Goal: Find specific page/section: Find specific page/section

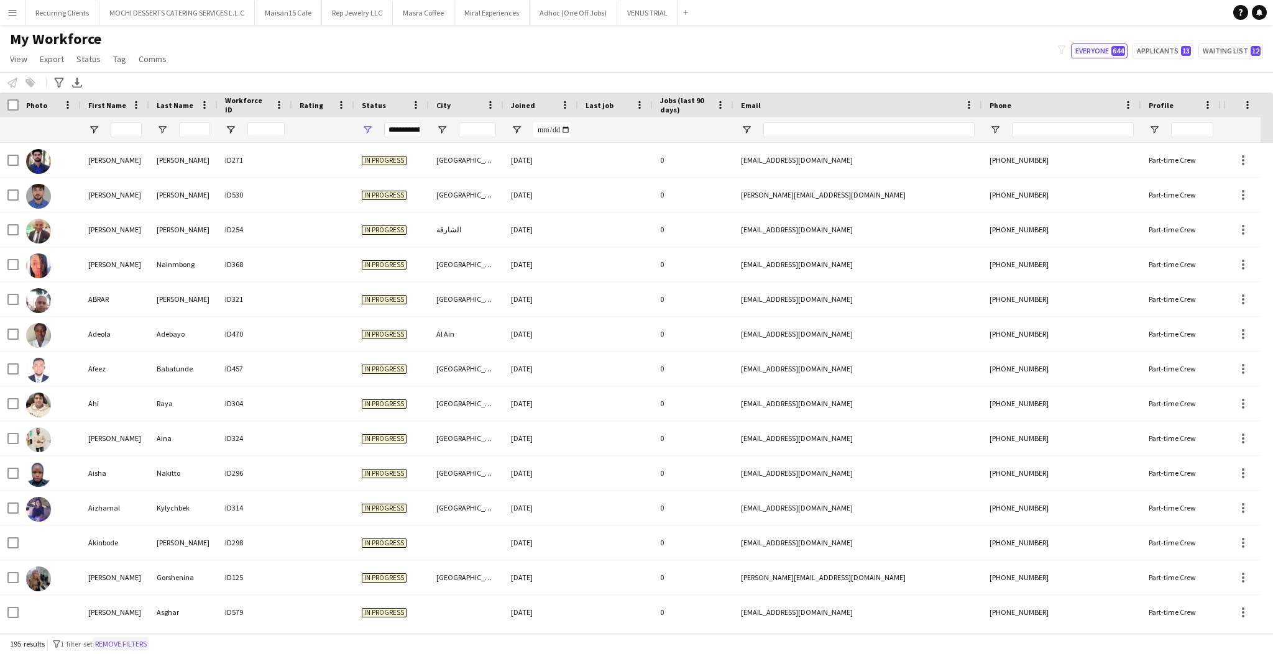
click at [112, 643] on button "Remove filters" at bounding box center [121, 645] width 57 height 14
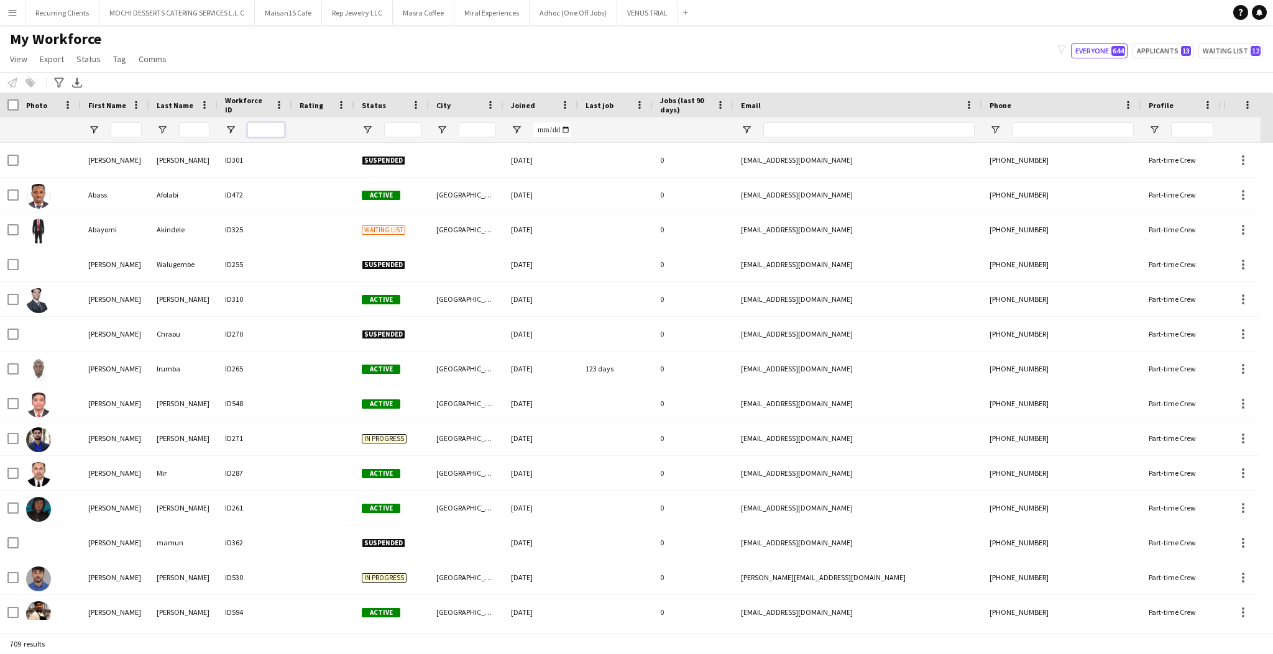
click at [257, 126] on input "Workforce ID Filter Input" at bounding box center [265, 129] width 37 height 15
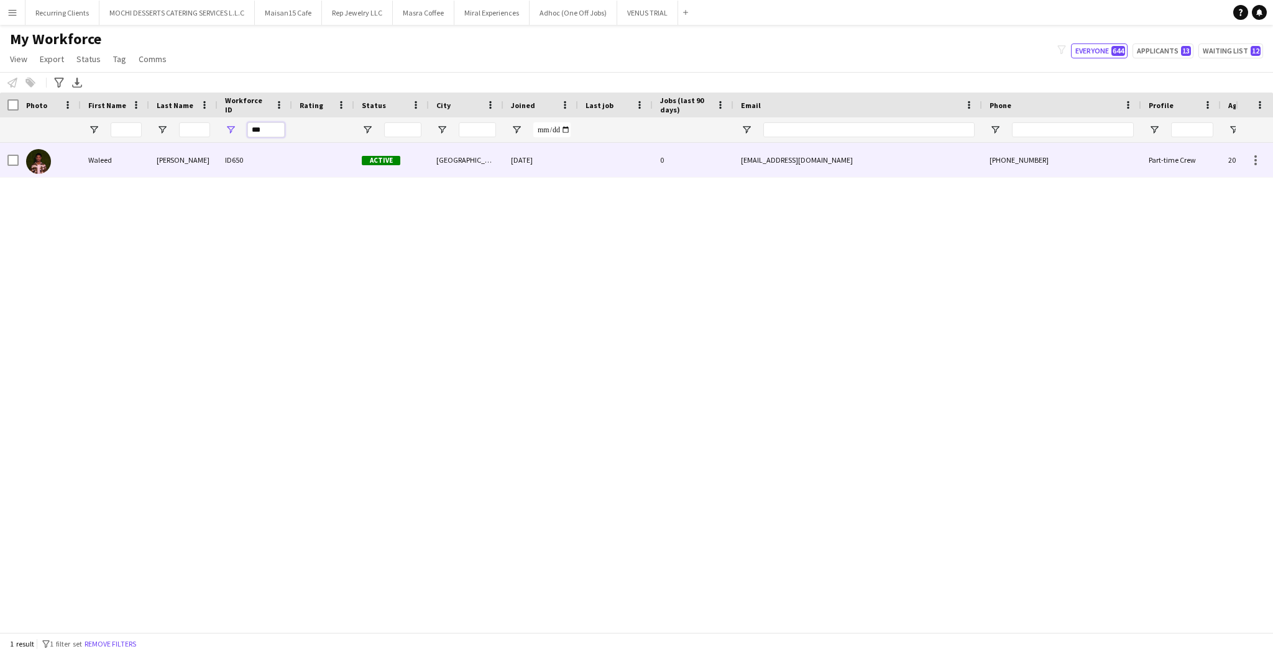
type input "***"
click at [37, 168] on img at bounding box center [38, 161] width 25 height 25
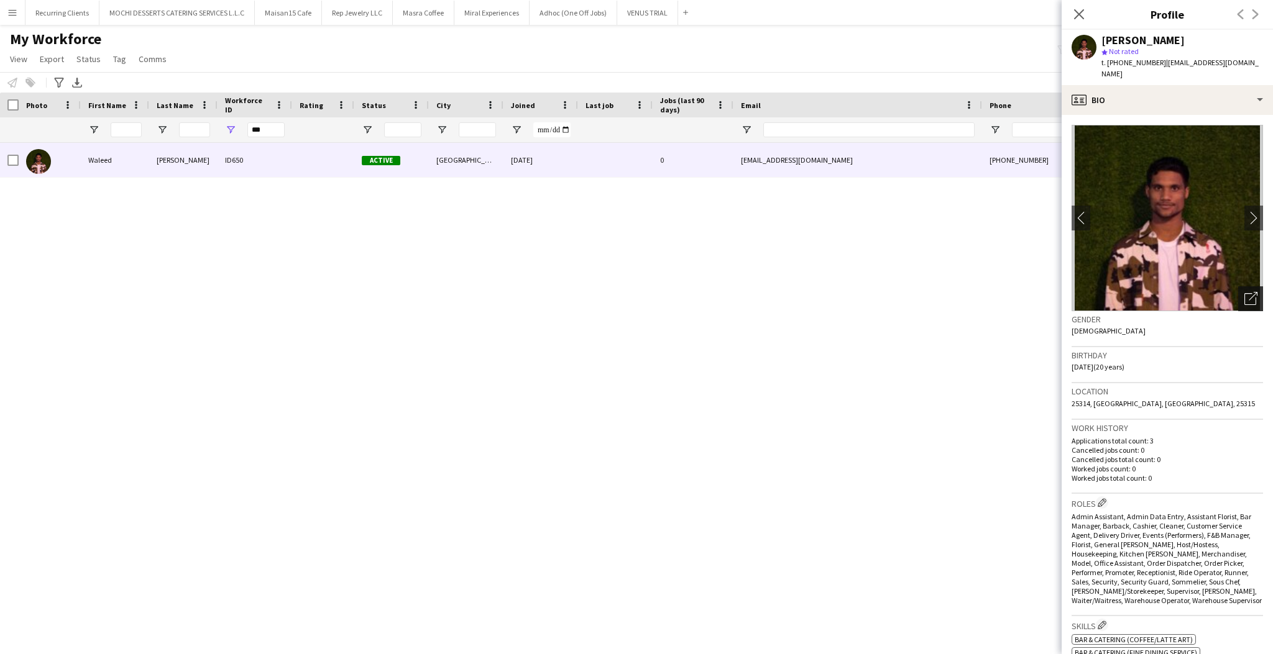
click at [1244, 292] on icon "Open photos pop-in" at bounding box center [1250, 298] width 13 height 13
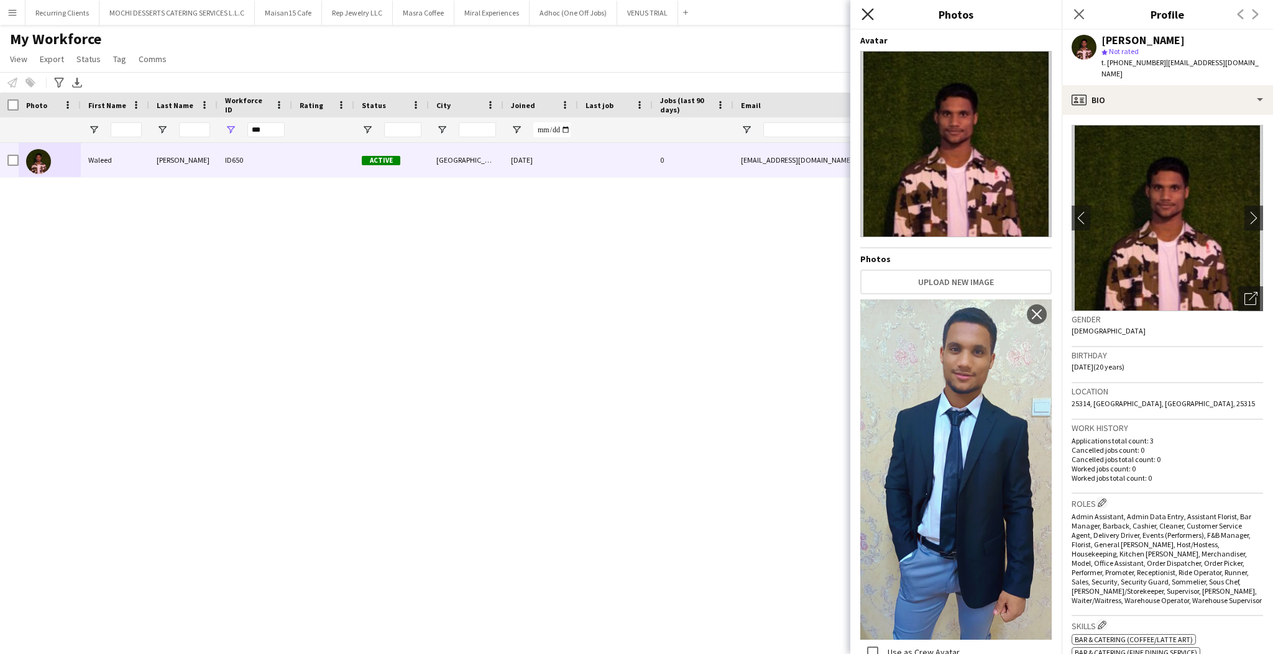
click at [869, 11] on icon "Close pop-in" at bounding box center [867, 14] width 12 height 12
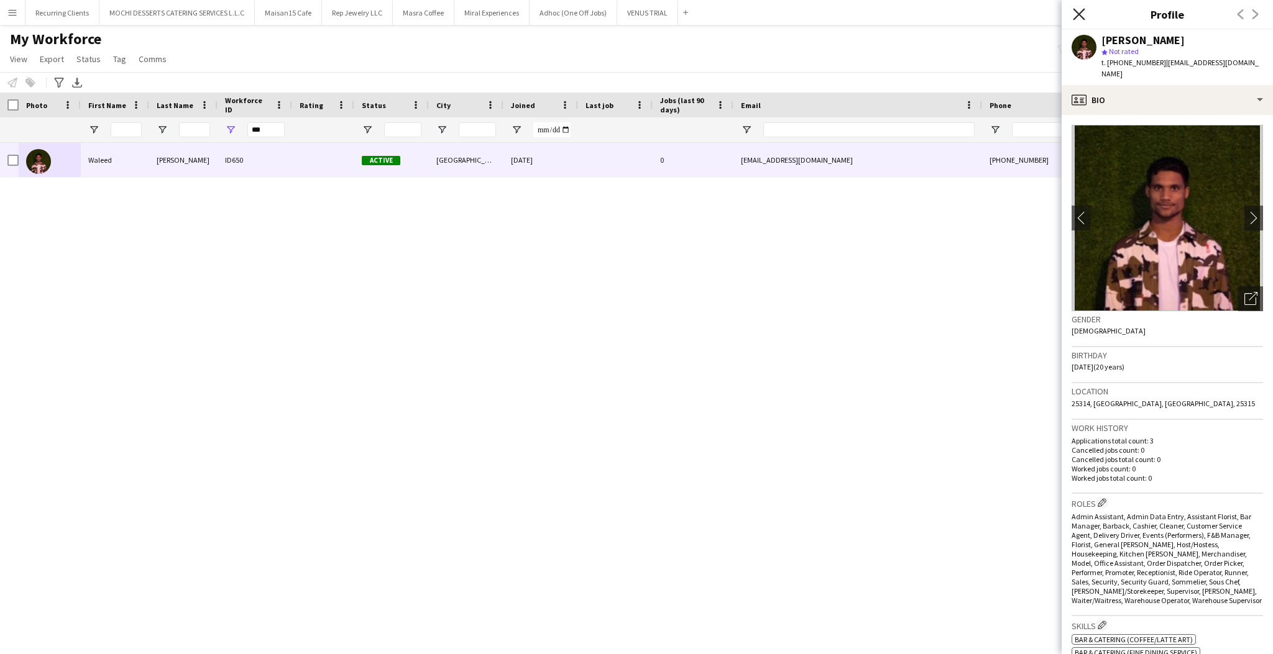
click at [1081, 17] on icon at bounding box center [1079, 14] width 12 height 12
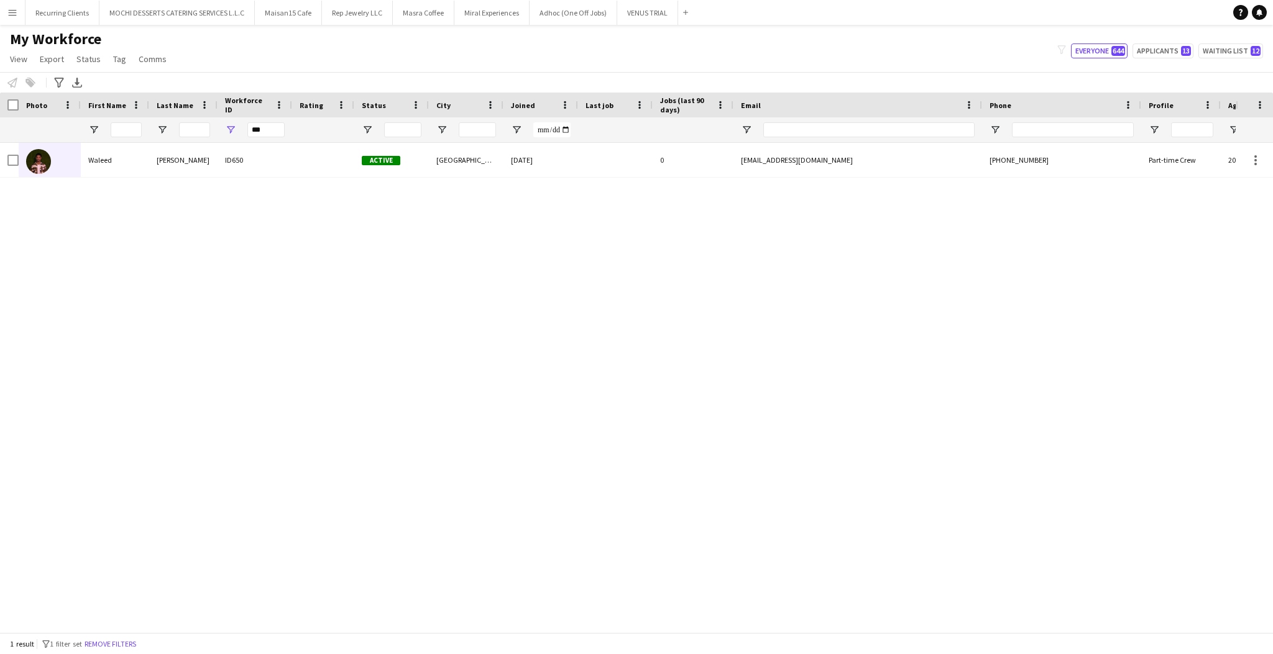
click at [806, 266] on div "[PERSON_NAME] ID650 Active [GEOGRAPHIC_DATA] [DATE] 0 [EMAIL_ADDRESS][DOMAIN_NA…" at bounding box center [617, 381] width 1235 height 477
click at [116, 639] on button "Remove filters" at bounding box center [110, 645] width 57 height 14
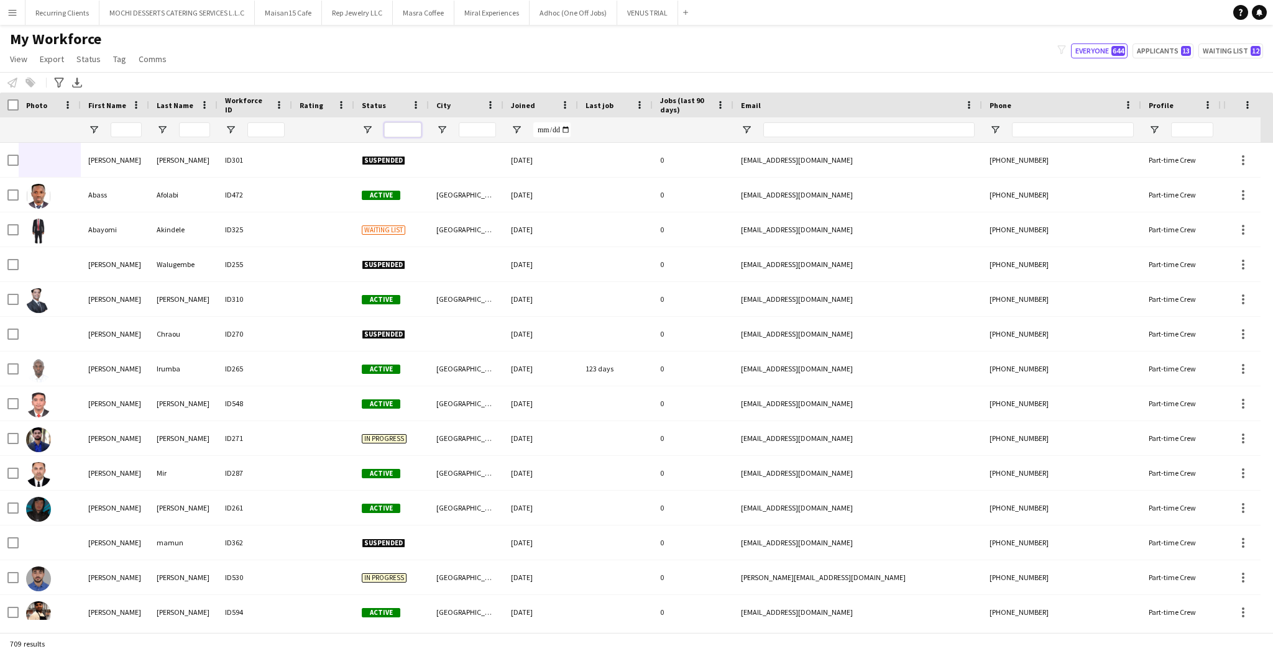
click at [411, 129] on input "Status Filter Input" at bounding box center [402, 129] width 37 height 15
click at [369, 131] on span "Open Filter Menu" at bounding box center [367, 129] width 11 height 11
click at [386, 209] on div "(Select All)" at bounding box center [431, 205] width 98 height 9
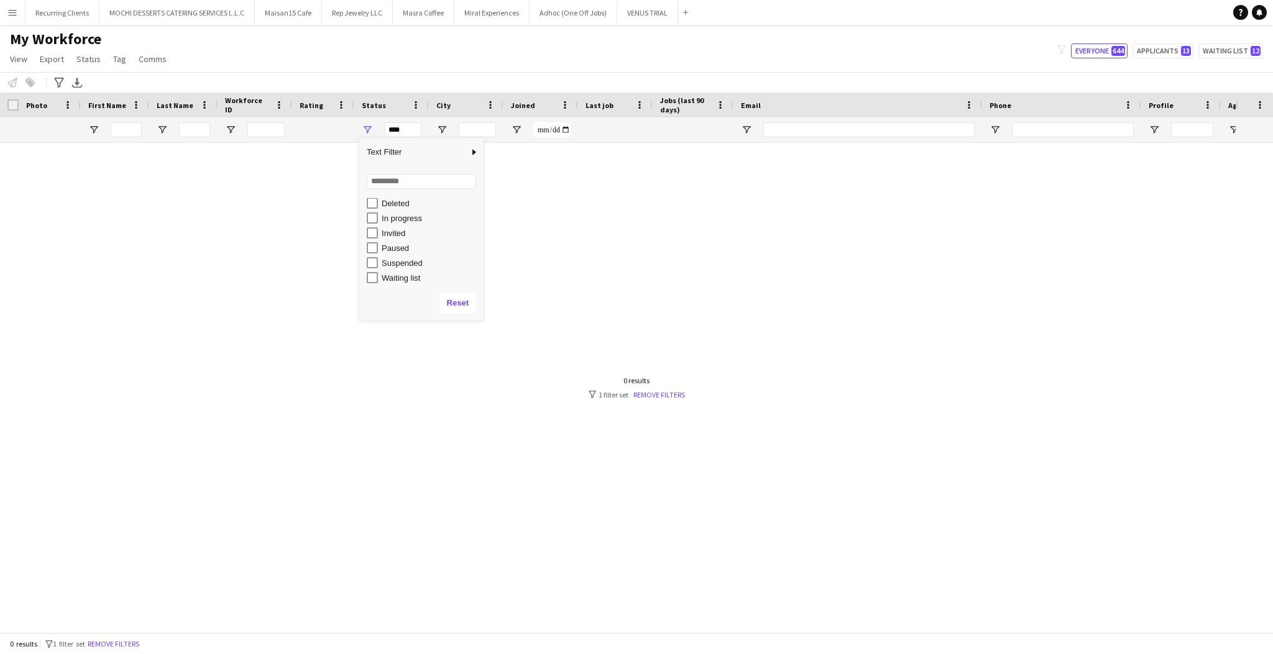
scroll to position [78, 0]
type input "**********"
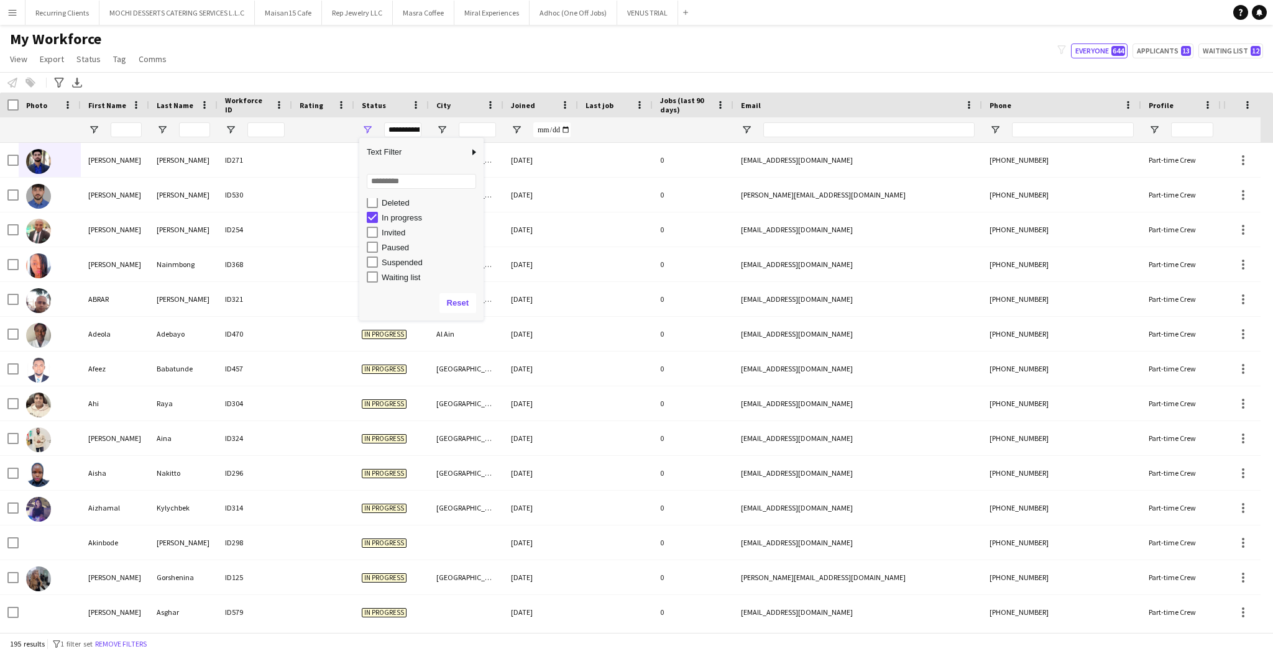
click at [721, 62] on div "My Workforce View Views Default view New view Update view Delete view Edit name…" at bounding box center [636, 51] width 1273 height 42
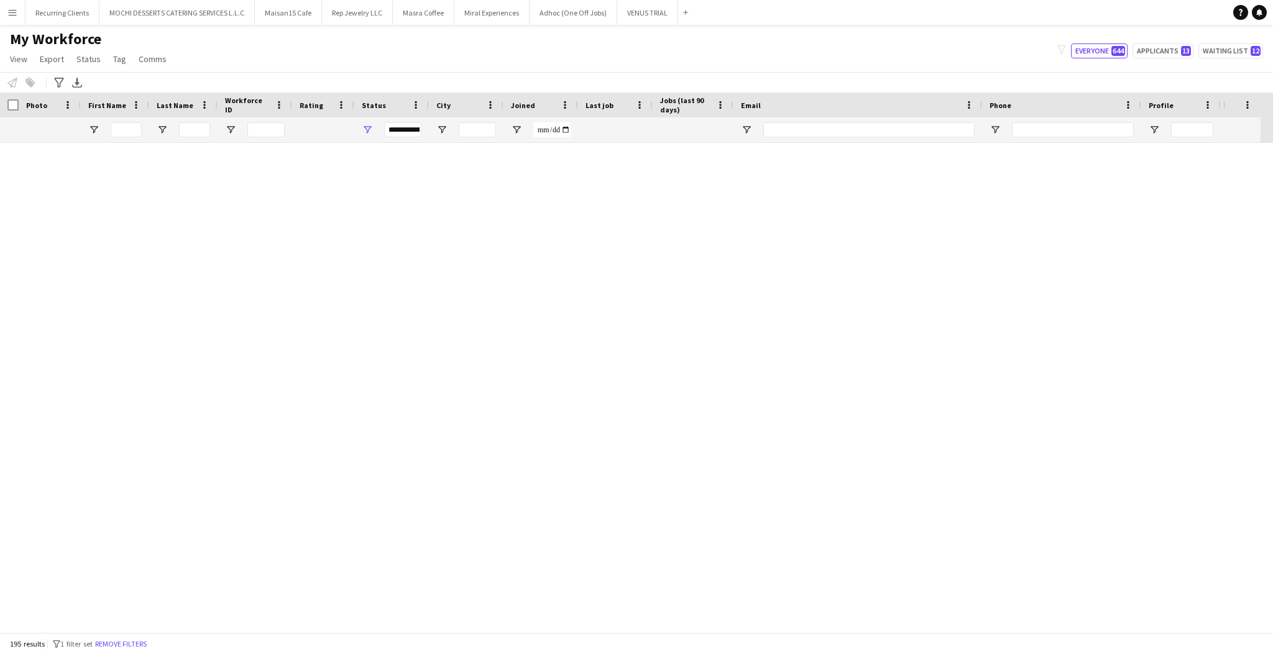
scroll to position [0, 0]
